Goal: Task Accomplishment & Management: Complete application form

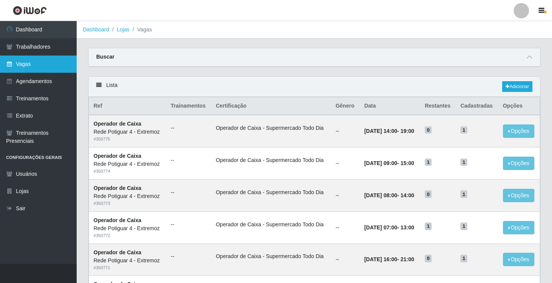
click at [40, 66] on link "Vagas" at bounding box center [38, 64] width 77 height 17
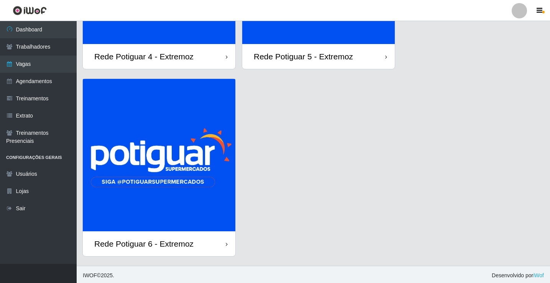
scroll to position [159, 0]
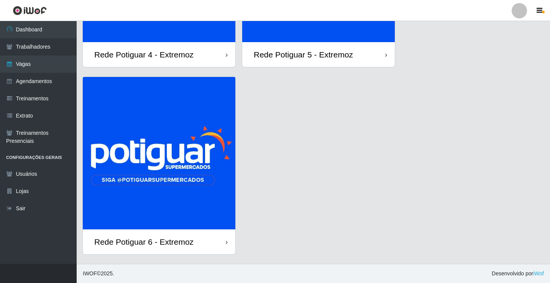
click at [165, 162] on img at bounding box center [159, 153] width 152 height 152
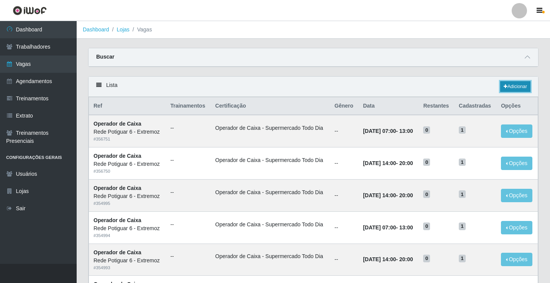
click at [518, 90] on link "Adicionar" at bounding box center [515, 86] width 30 height 11
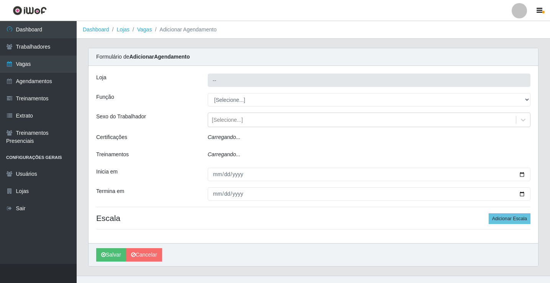
type input "Rede Potiguar 6 - Extremoz"
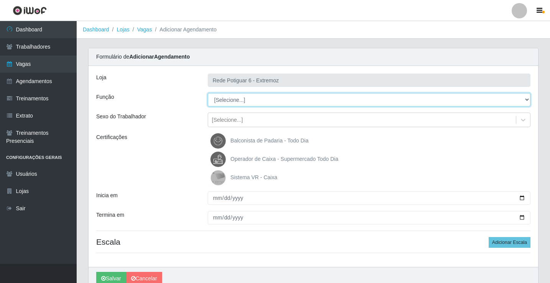
click at [240, 102] on select "[Selecione...] ASG Balconista Embalador Operador de Caixa Operador de Caixa + O…" at bounding box center [369, 99] width 323 height 13
select select "22"
click at [208, 93] on select "[Selecione...] ASG Balconista Embalador Operador de Caixa Operador de Caixa + O…" at bounding box center [369, 99] width 323 height 13
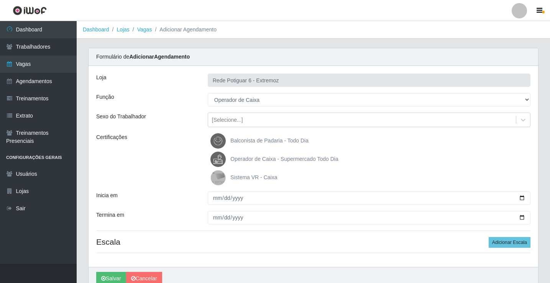
click at [238, 159] on span "Operador de Caixa - Supermercado Todo Dia" at bounding box center [284, 159] width 108 height 6
click at [0, 0] on input "Operador de Caixa - Supermercado Todo Dia" at bounding box center [0, 0] width 0 height 0
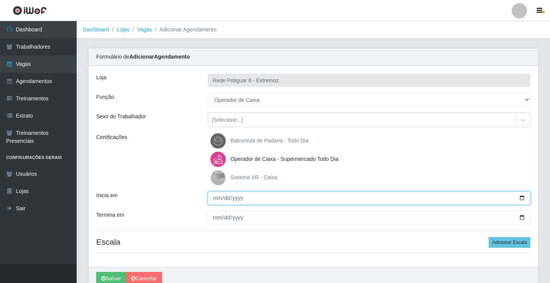
click at [214, 200] on input "Inicia em" at bounding box center [369, 198] width 323 height 13
type input "[DATE]"
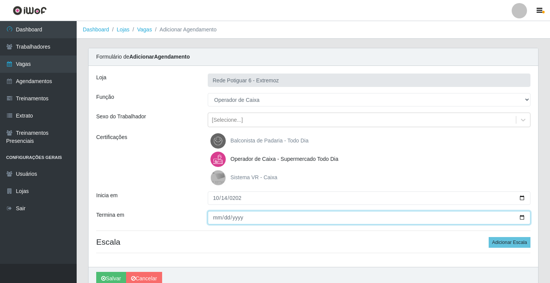
type input "[DATE]"
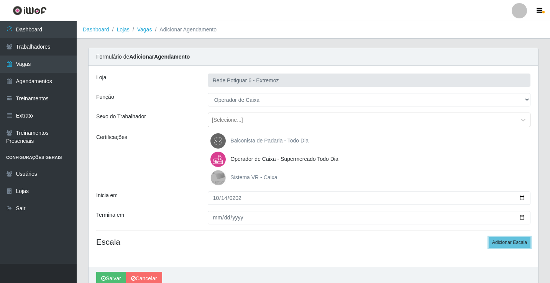
click at [488, 237] on button "Adicionar Escala" at bounding box center [509, 242] width 42 height 11
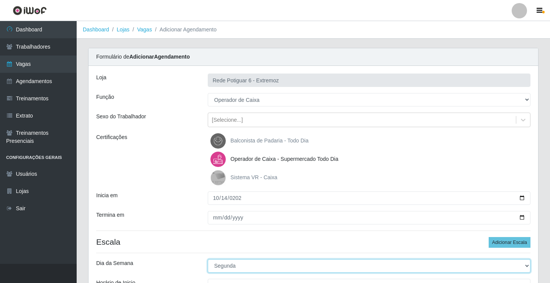
select select "2"
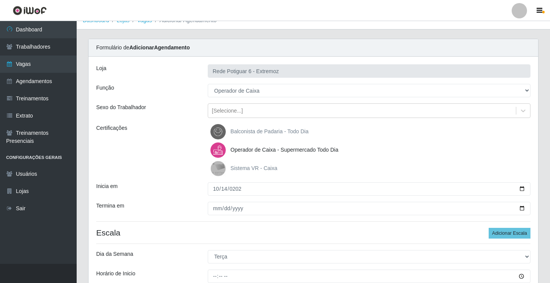
scroll to position [120, 0]
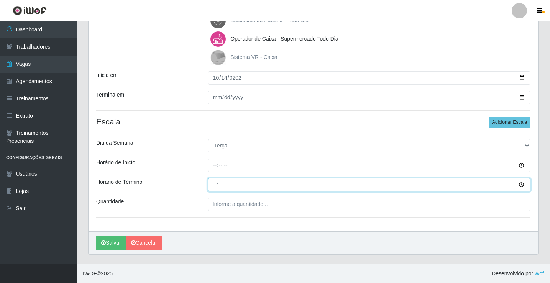
type input "20:00"
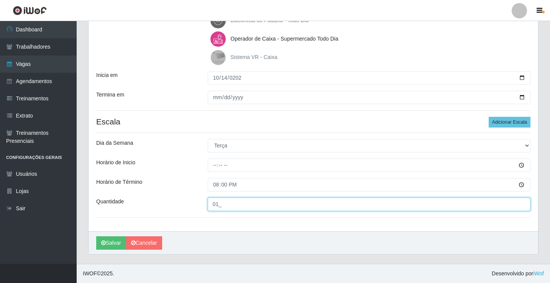
type input "01_"
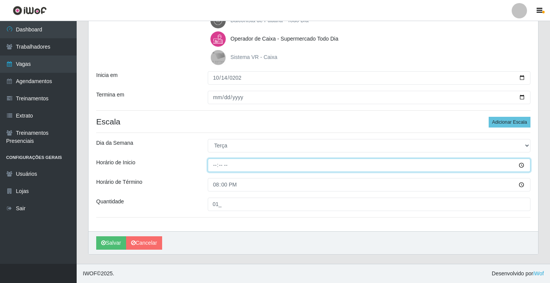
click at [221, 166] on input "Horário de Inicio" at bounding box center [369, 165] width 323 height 13
type input "14:00"
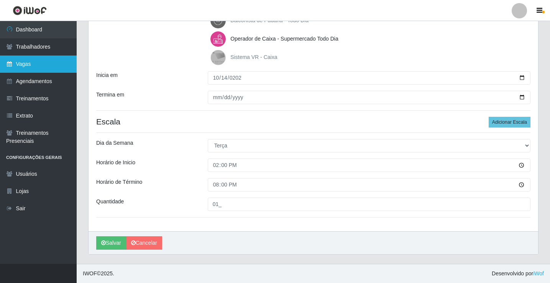
click at [33, 63] on link "Vagas" at bounding box center [38, 64] width 77 height 17
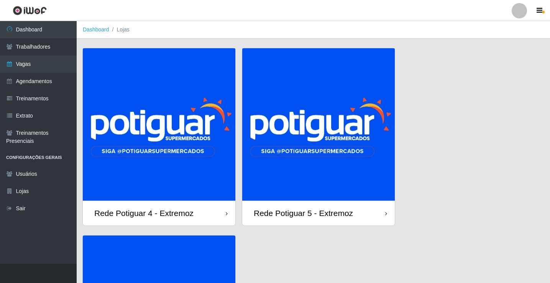
click at [323, 175] on img at bounding box center [318, 124] width 152 height 152
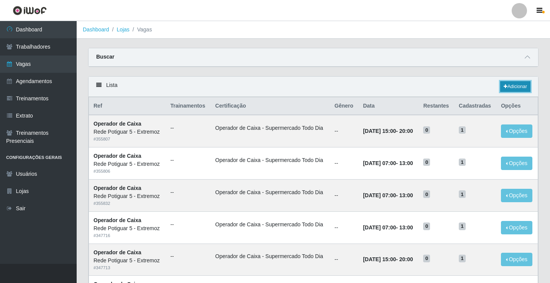
click at [514, 84] on link "Adicionar" at bounding box center [515, 86] width 30 height 11
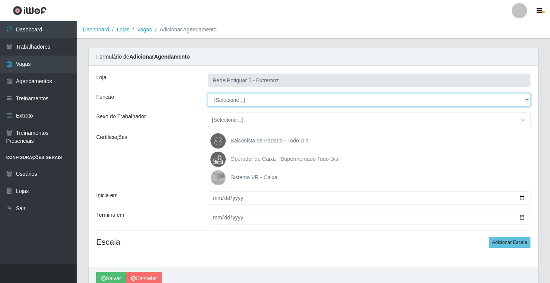
click at [251, 101] on select "[Selecione...] ASG Balconista Embalador Operador de Caixa Operador de Loja Repo…" at bounding box center [369, 99] width 323 height 13
select select "22"
click at [208, 93] on select "[Selecione...] ASG Balconista Embalador Operador de Caixa Operador de Loja Repo…" at bounding box center [369, 99] width 323 height 13
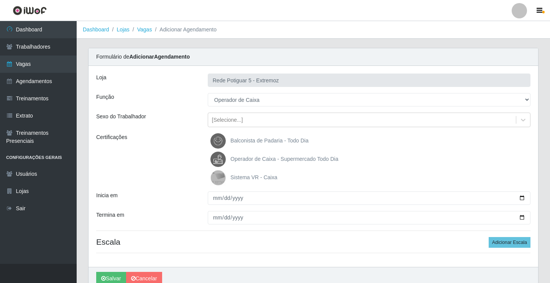
click at [265, 159] on span "Operador de Caixa - Supermercado Todo Dia" at bounding box center [284, 159] width 108 height 6
click at [0, 0] on input "Operador de Caixa - Supermercado Todo Dia" at bounding box center [0, 0] width 0 height 0
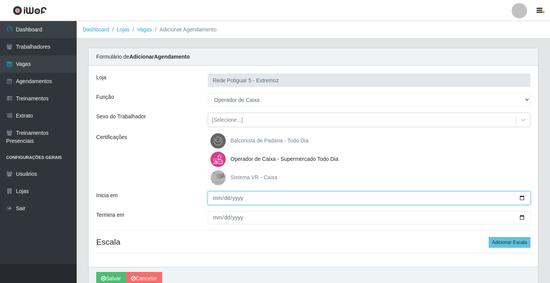
click at [213, 201] on input "Inicia em" at bounding box center [369, 198] width 323 height 13
type input "[DATE]"
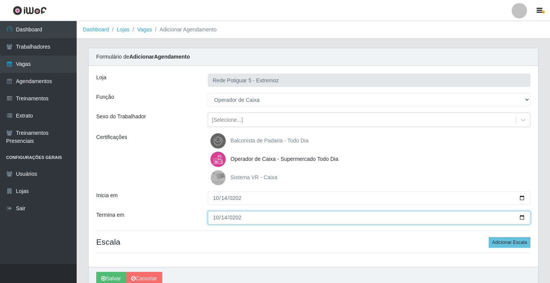
type input "[DATE]"
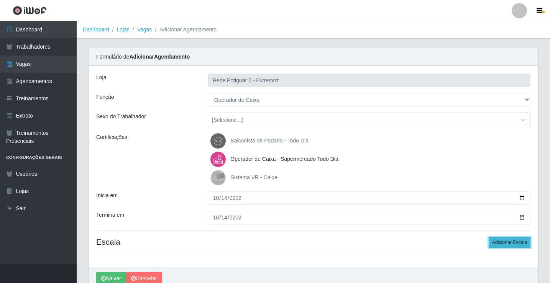
click at [508, 243] on button "Adicionar Escala" at bounding box center [509, 242] width 42 height 11
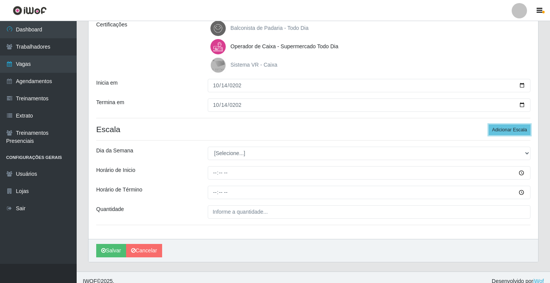
scroll to position [115, 0]
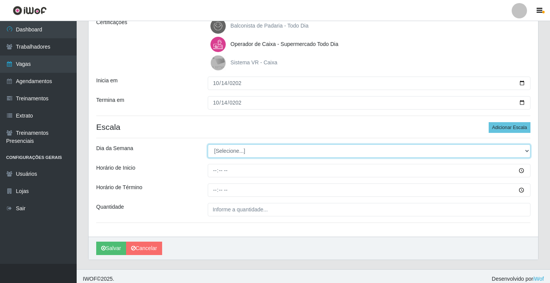
click at [228, 151] on select "[Selecione...] Segunda Terça Quarta Quinta Sexta Sábado Domingo" at bounding box center [369, 150] width 323 height 13
select select "2"
click at [208, 144] on select "[Selecione...] Segunda Terça Quarta Quinta Sexta Sábado Domingo" at bounding box center [369, 150] width 323 height 13
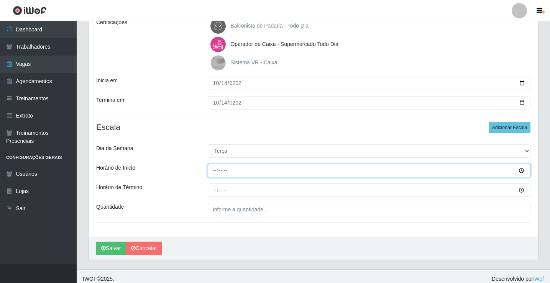
click at [213, 170] on input "Horário de Inicio" at bounding box center [369, 170] width 323 height 13
type input "14:00"
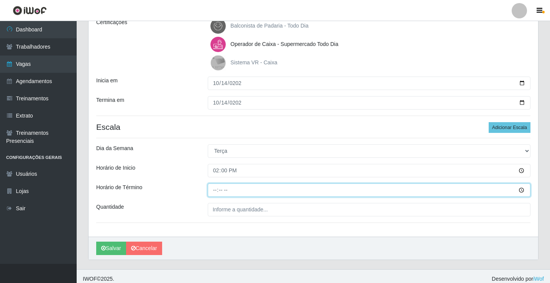
click at [216, 187] on input "Horário de Término" at bounding box center [369, 189] width 323 height 13
type input "20:00"
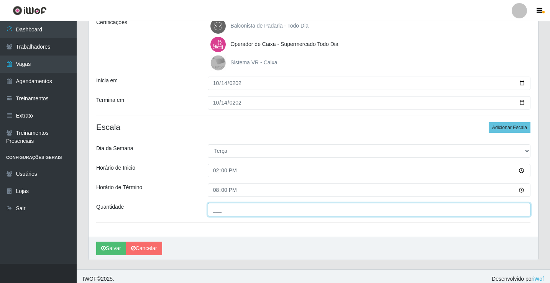
click at [236, 213] on input "___" at bounding box center [369, 209] width 323 height 13
type input "01_"
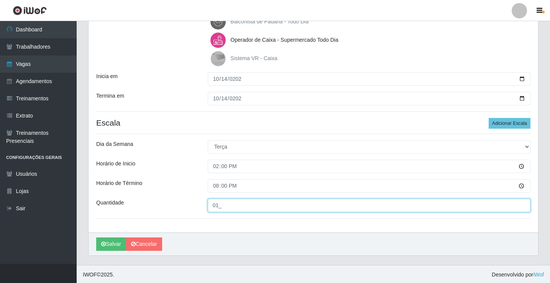
scroll to position [120, 0]
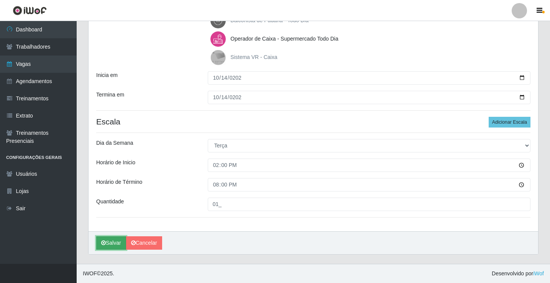
click at [102, 239] on button "Salvar" at bounding box center [111, 242] width 30 height 13
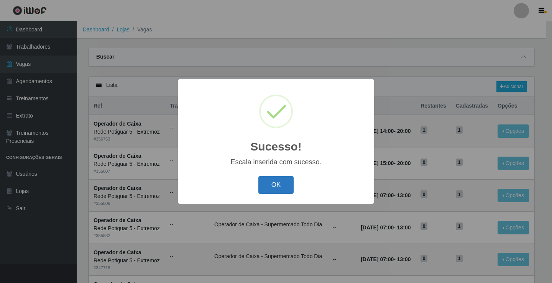
click at [275, 187] on button "OK" at bounding box center [276, 185] width 36 height 18
